Goal: Task Accomplishment & Management: Use online tool/utility

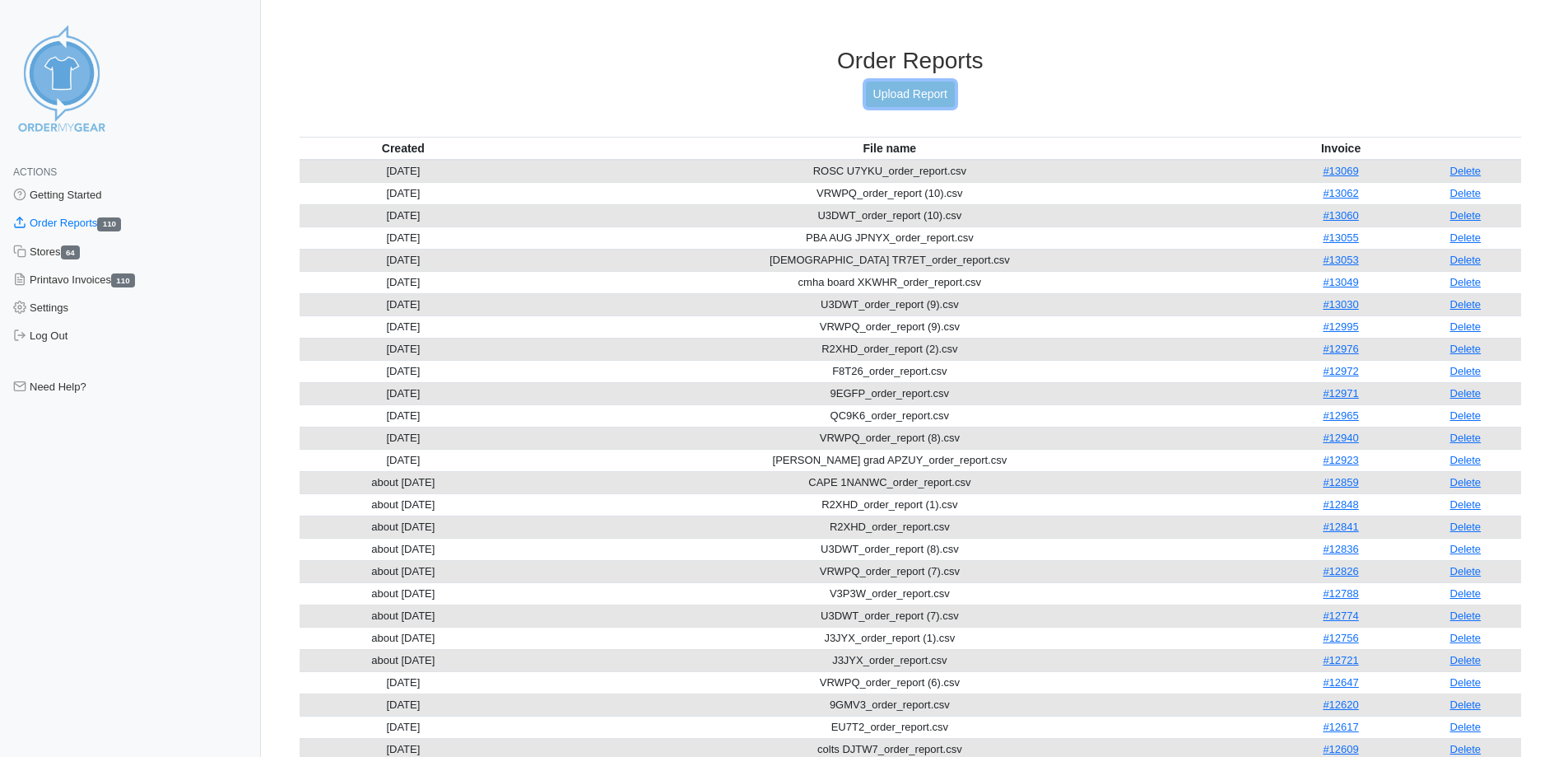
click at [882, 100] on link "Upload Report" at bounding box center [910, 94] width 89 height 26
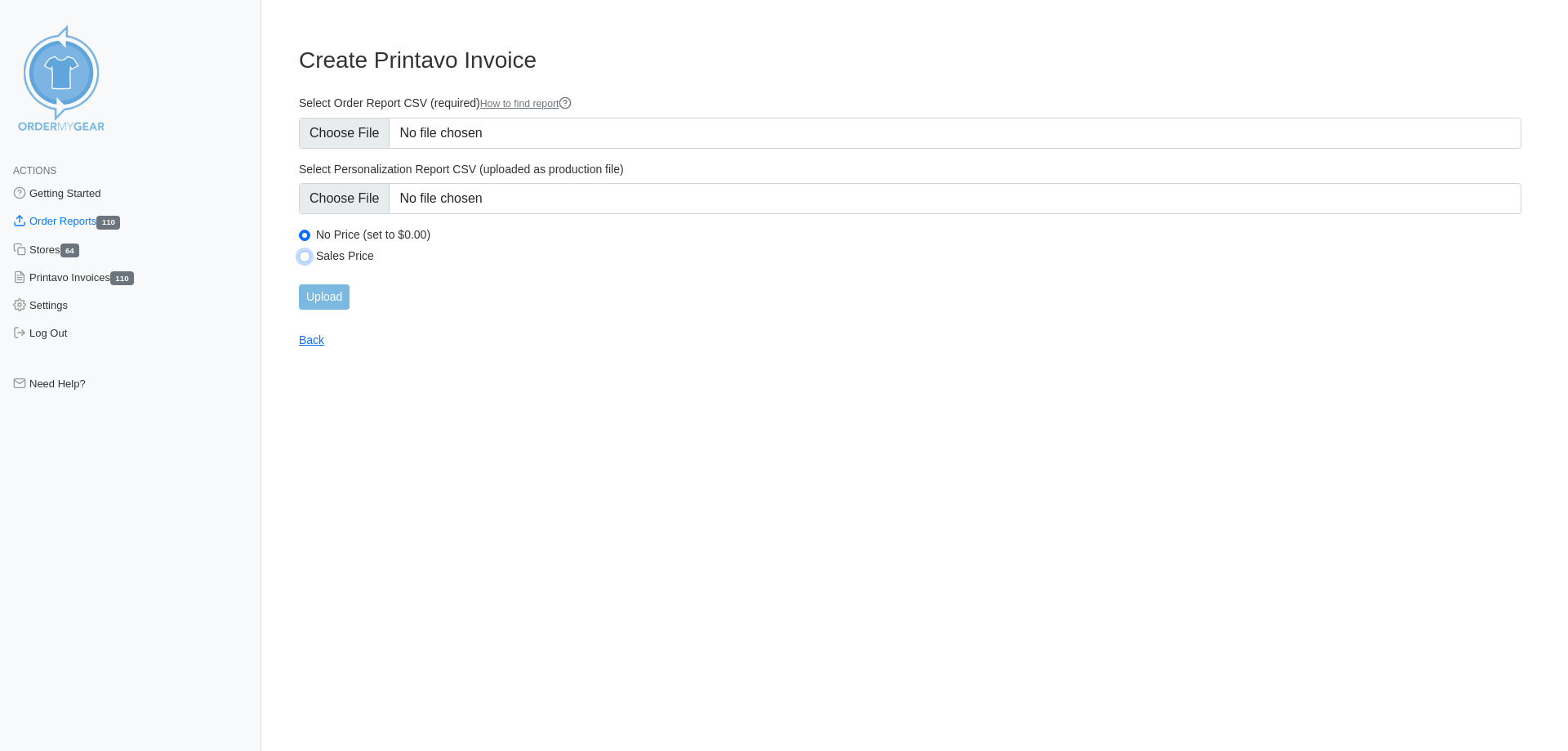
click at [303, 261] on input "Sales Price" at bounding box center [304, 255] width 11 height 11
radio input "true"
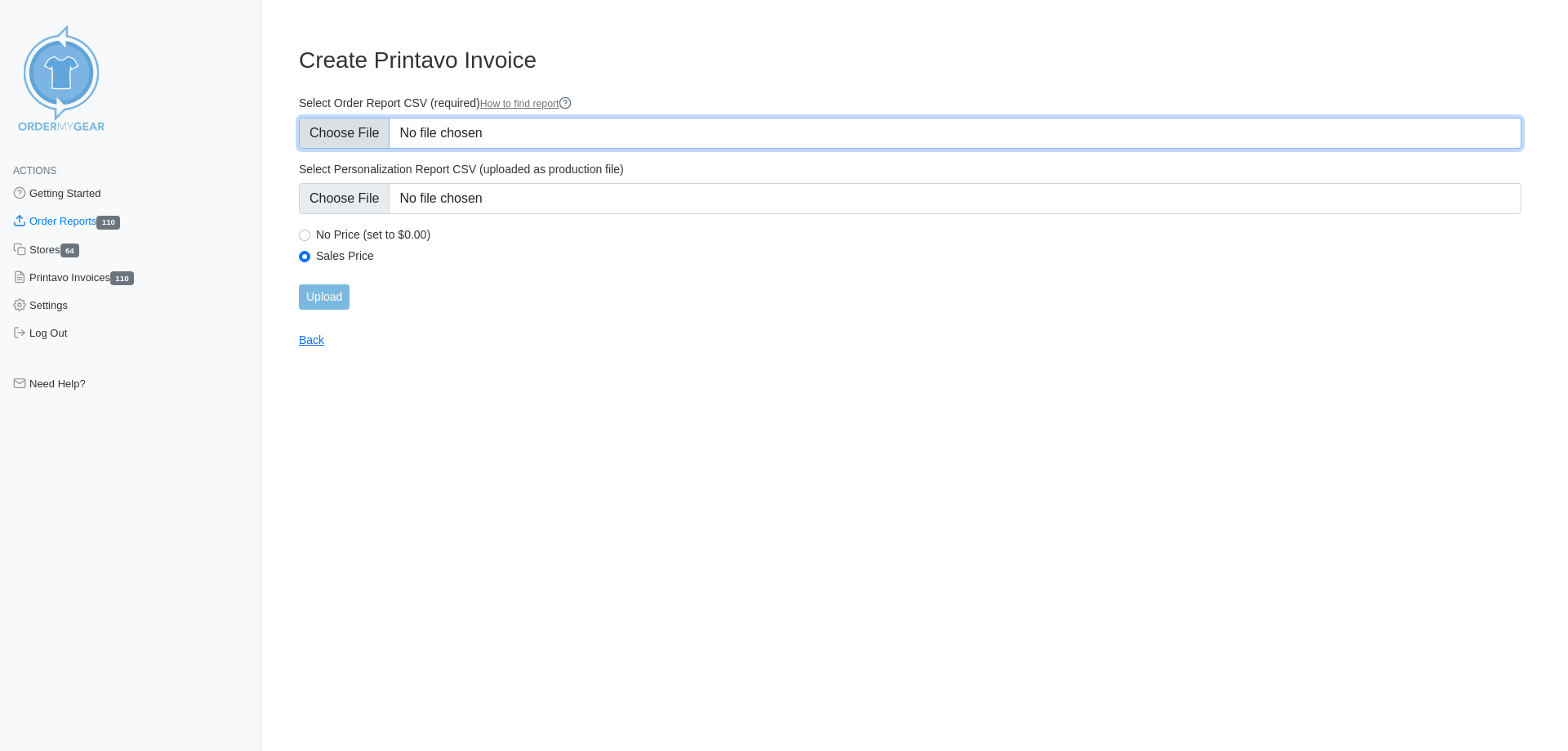
click at [355, 132] on input "Select Order Report CSV (required) How to find report" at bounding box center [910, 133] width 1223 height 31
type input "C:\fakepath\J8HB9_order_report.csv"
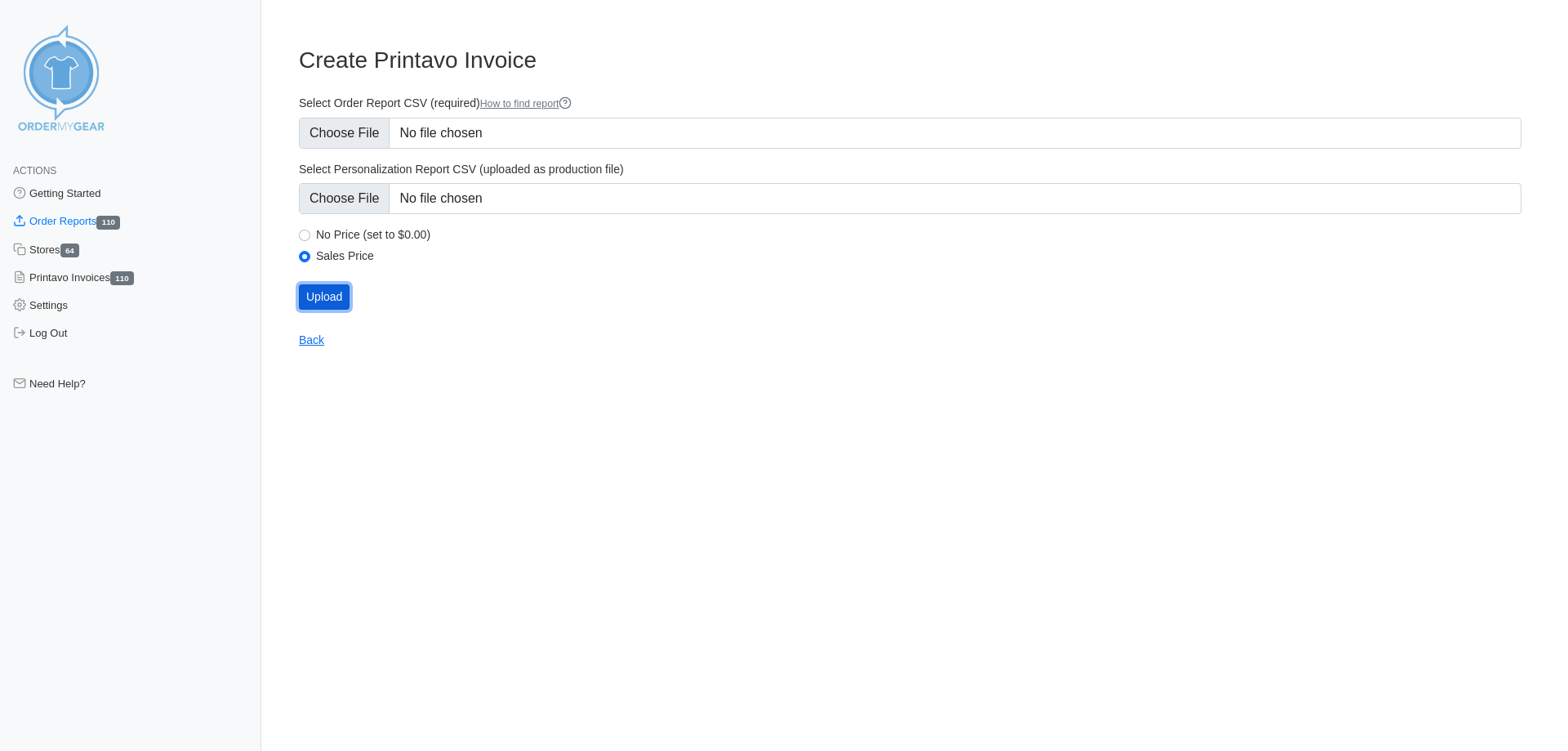
click at [323, 294] on input "Upload" at bounding box center [324, 297] width 51 height 26
